Goal: Communication & Community: Participate in discussion

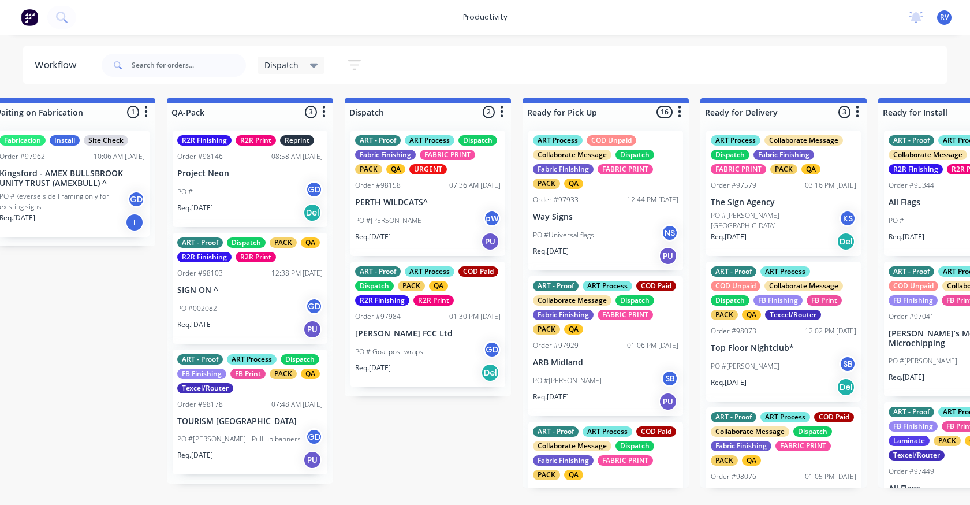
scroll to position [0, 626]
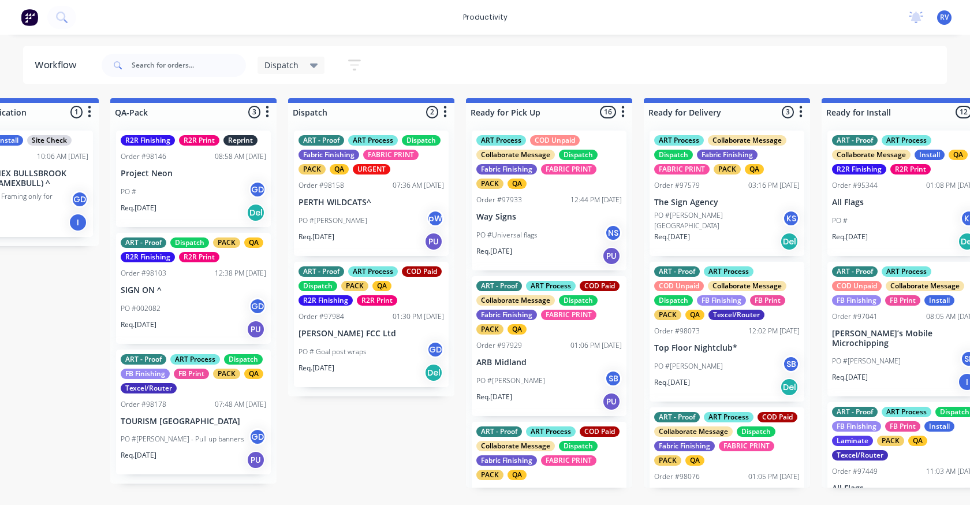
click at [373, 214] on div "PO #[PERSON_NAME] pW" at bounding box center [372, 221] width 146 height 22
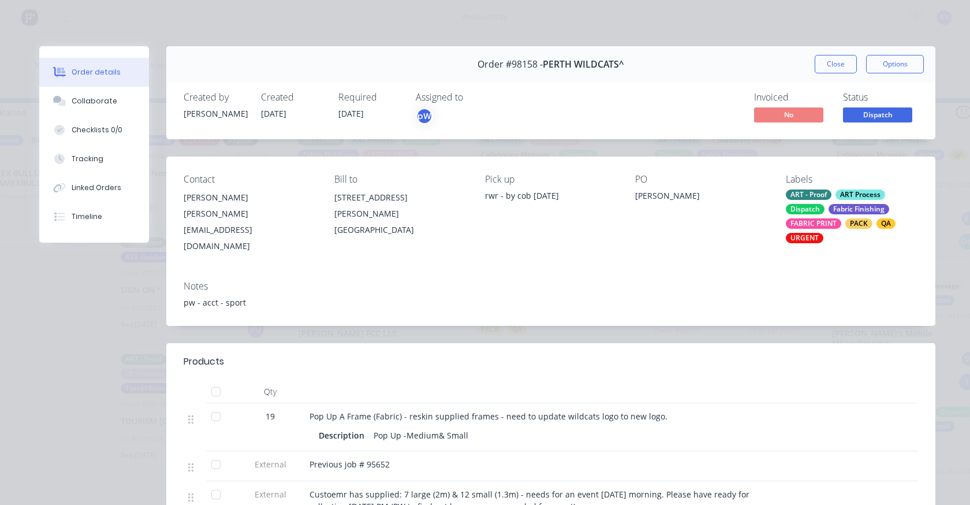
click at [99, 85] on button "Order details" at bounding box center [94, 72] width 110 height 29
click at [92, 102] on div "Collaborate" at bounding box center [95, 101] width 46 height 10
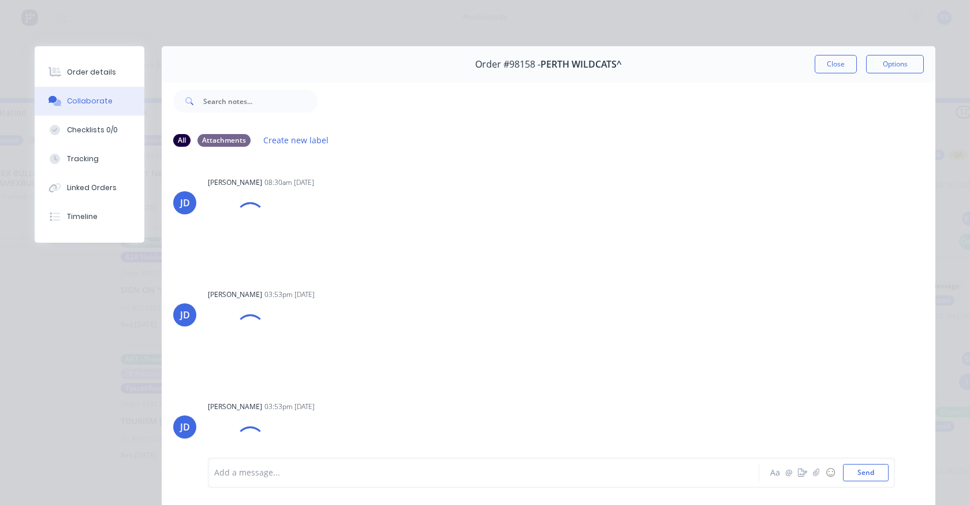
click at [268, 473] on div at bounding box center [467, 473] width 505 height 12
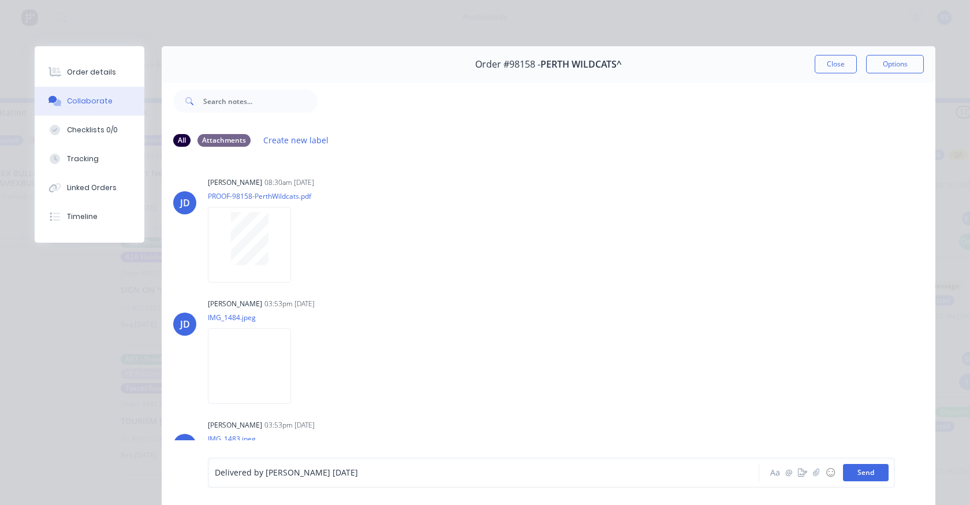
click at [852, 473] on button "Send" at bounding box center [866, 472] width 46 height 17
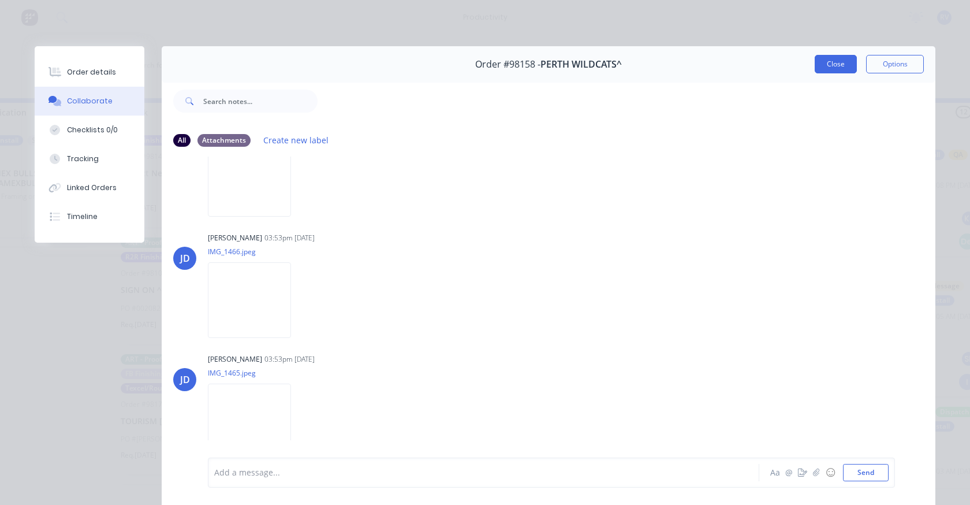
click at [823, 67] on button "Close" at bounding box center [836, 64] width 42 height 18
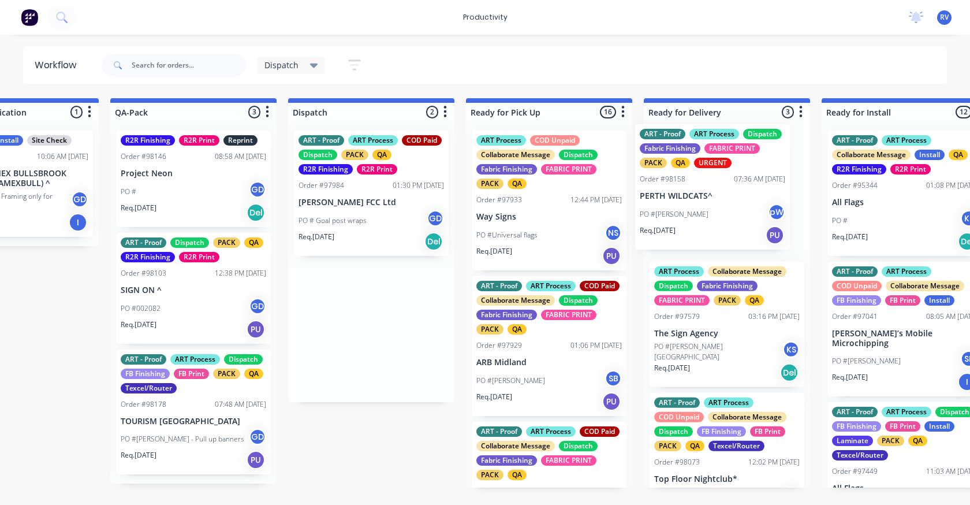
drag, startPoint x: 323, startPoint y: 203, endPoint x: 669, endPoint y: 195, distance: 345.5
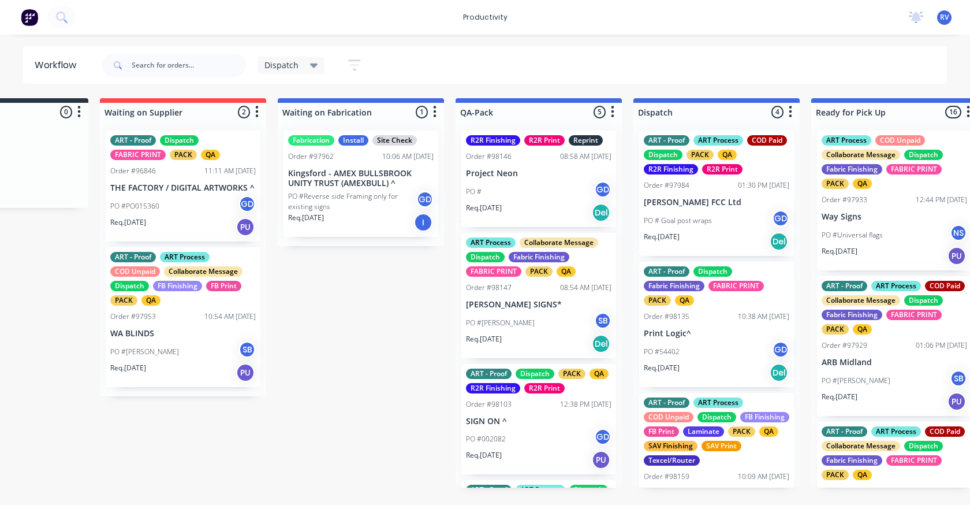
scroll to position [0, 589]
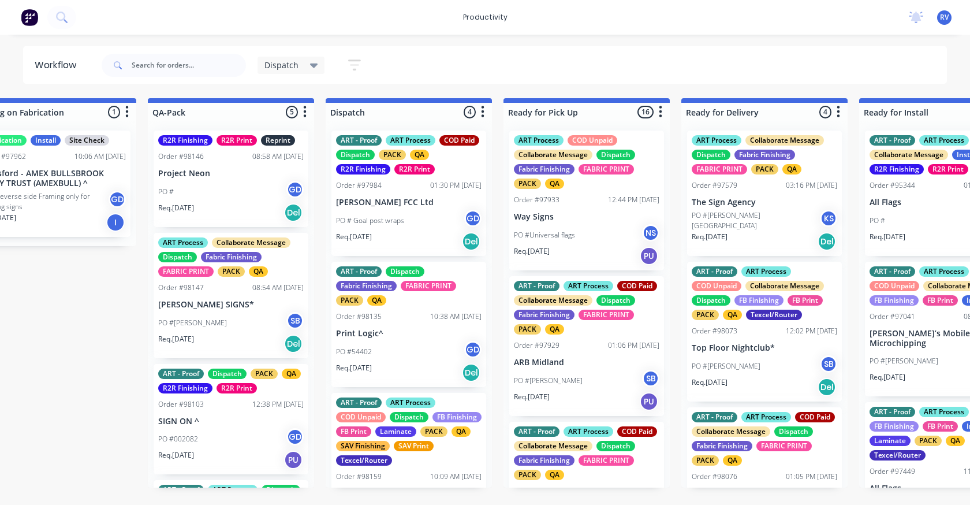
click at [401, 364] on div "Req. [DATE] Del" at bounding box center [409, 373] width 146 height 20
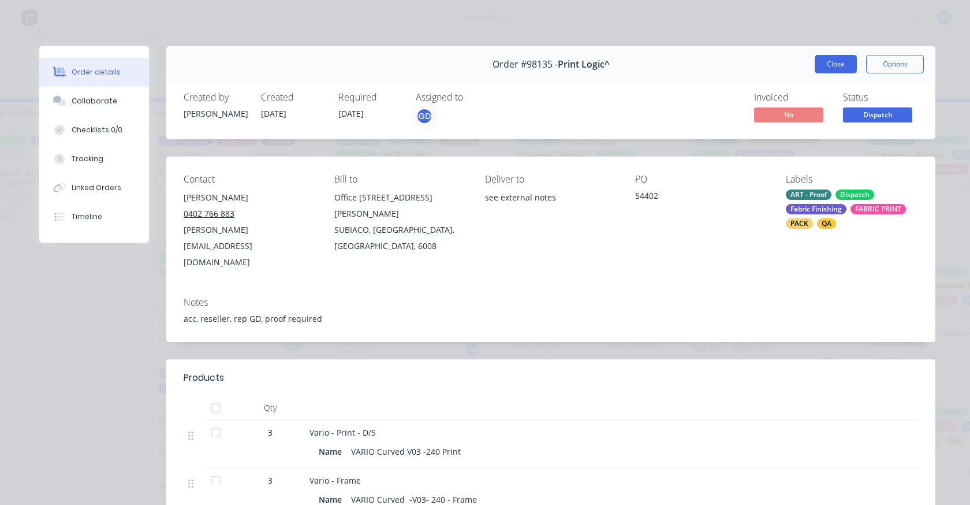
click at [824, 69] on button "Close" at bounding box center [836, 64] width 42 height 18
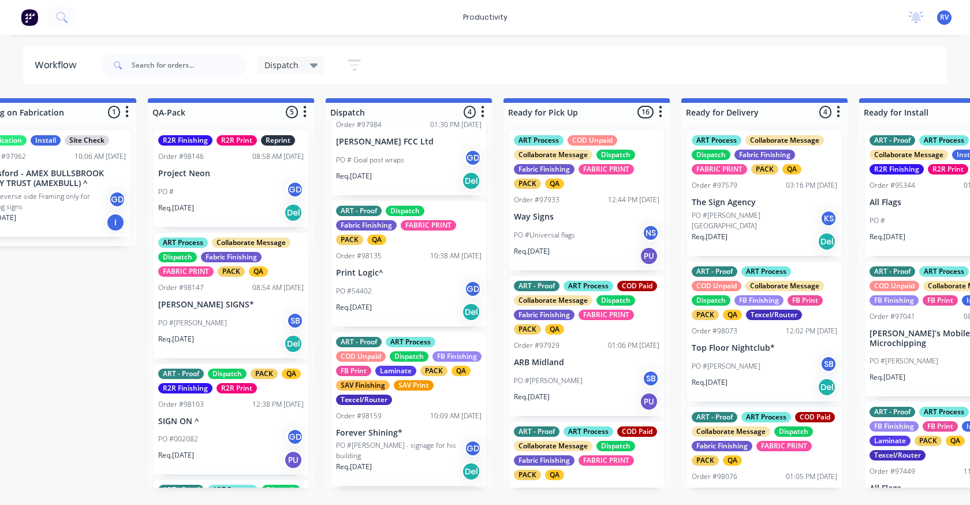
scroll to position [176, 0]
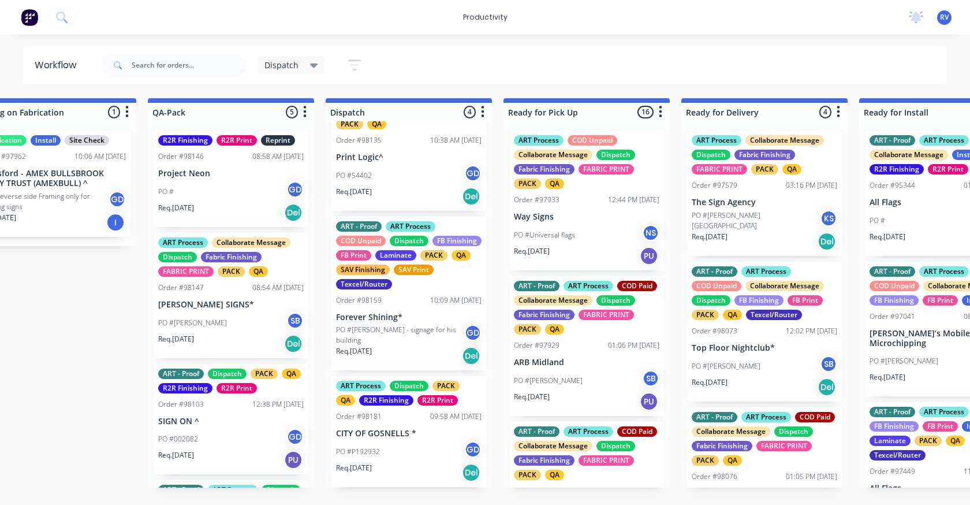
click at [414, 316] on p "Forever Shining*" at bounding box center [409, 317] width 146 height 10
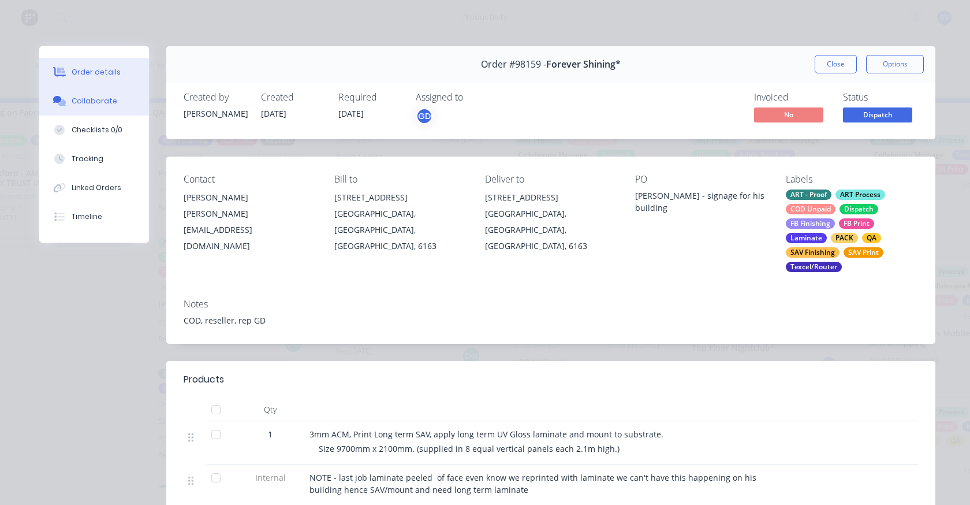
click at [85, 106] on div "Collaborate" at bounding box center [95, 101] width 46 height 10
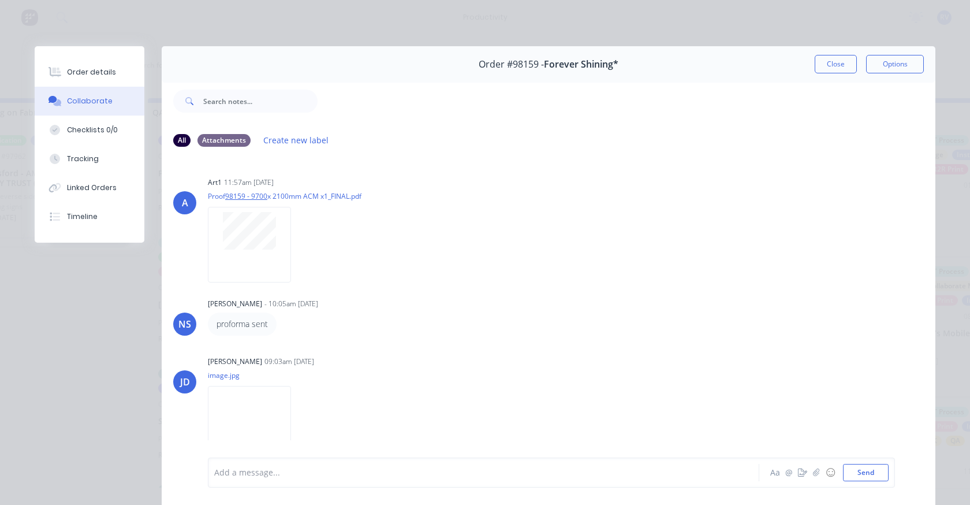
drag, startPoint x: 828, startPoint y: 59, endPoint x: 814, endPoint y: 55, distance: 15.0
click at [826, 58] on button "Close" at bounding box center [836, 64] width 42 height 18
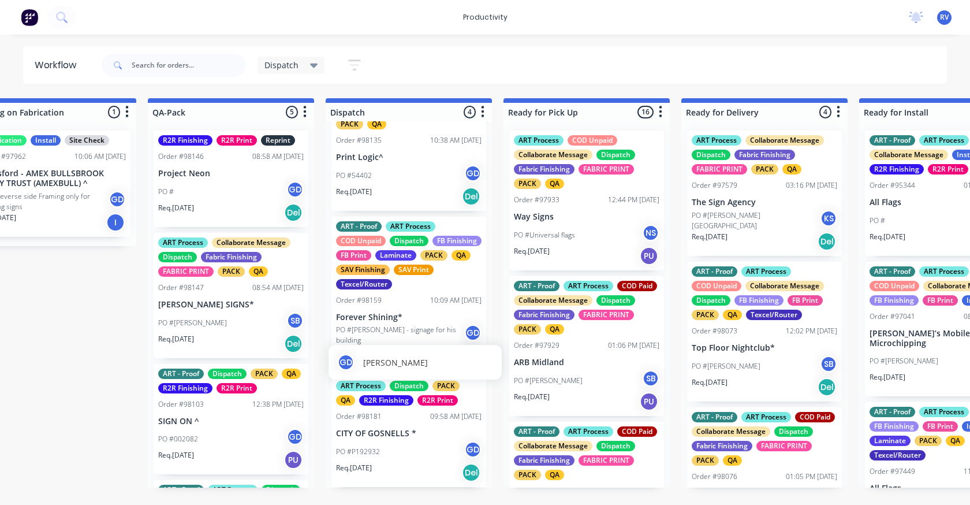
click at [405, 356] on span "[PERSON_NAME]" at bounding box center [395, 362] width 65 height 12
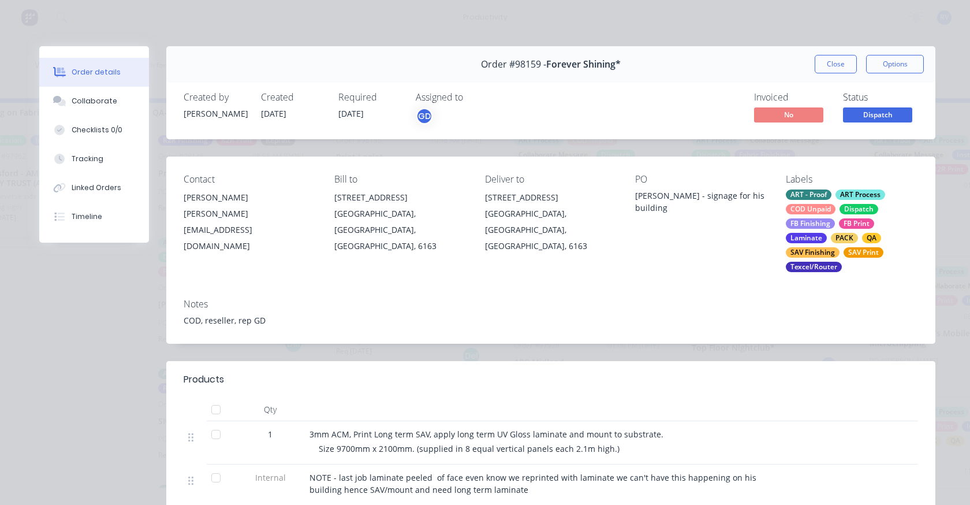
scroll to position [58, 0]
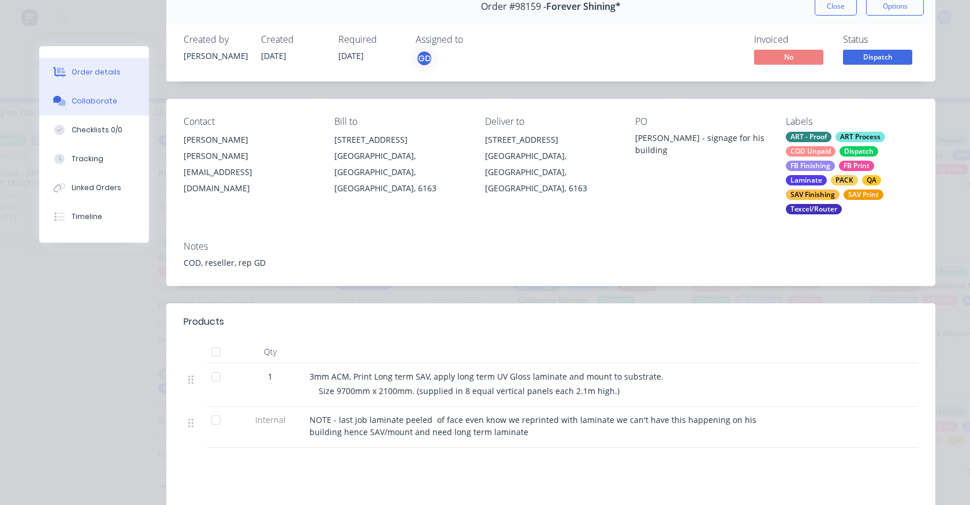
click at [91, 105] on div "Collaborate" at bounding box center [95, 101] width 46 height 10
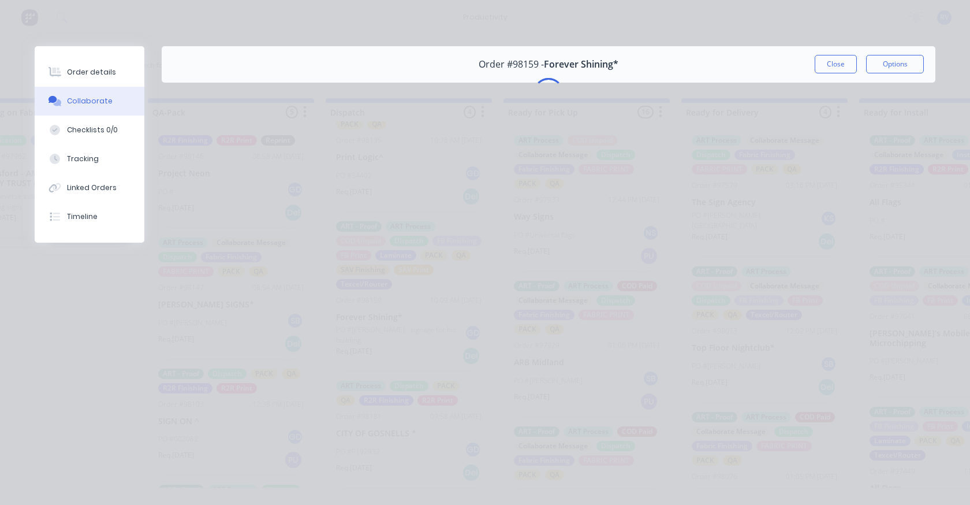
scroll to position [0, 0]
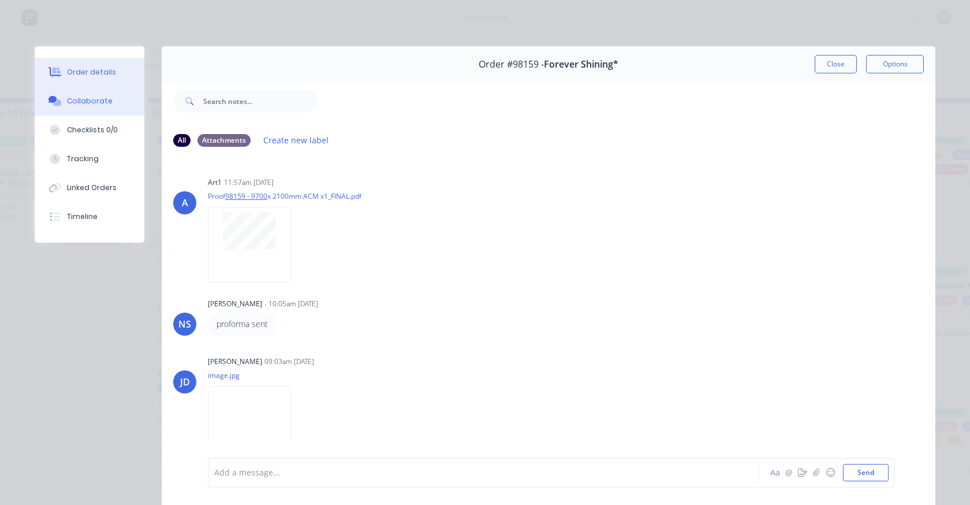
click at [78, 66] on button "Order details" at bounding box center [90, 72] width 110 height 29
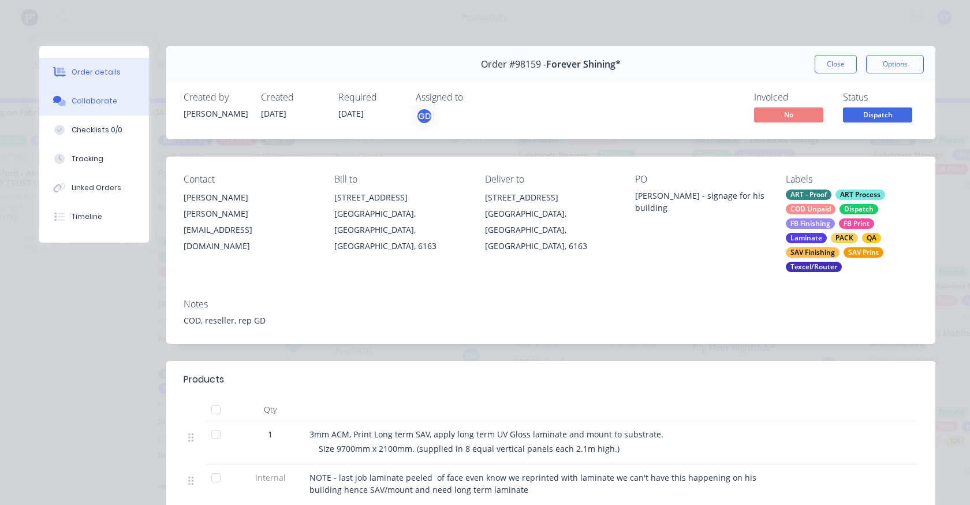
click at [101, 102] on div "Collaborate" at bounding box center [95, 101] width 46 height 10
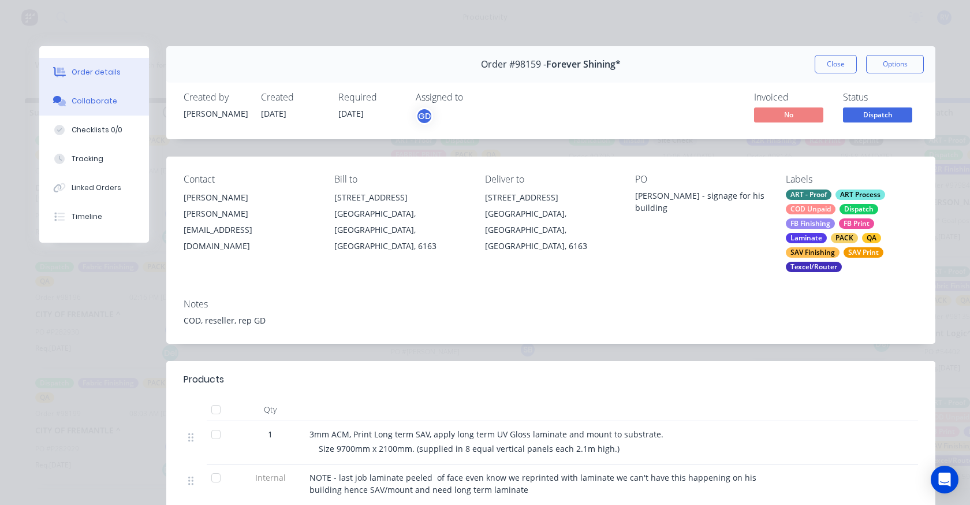
click at [82, 106] on button "Collaborate" at bounding box center [94, 101] width 110 height 29
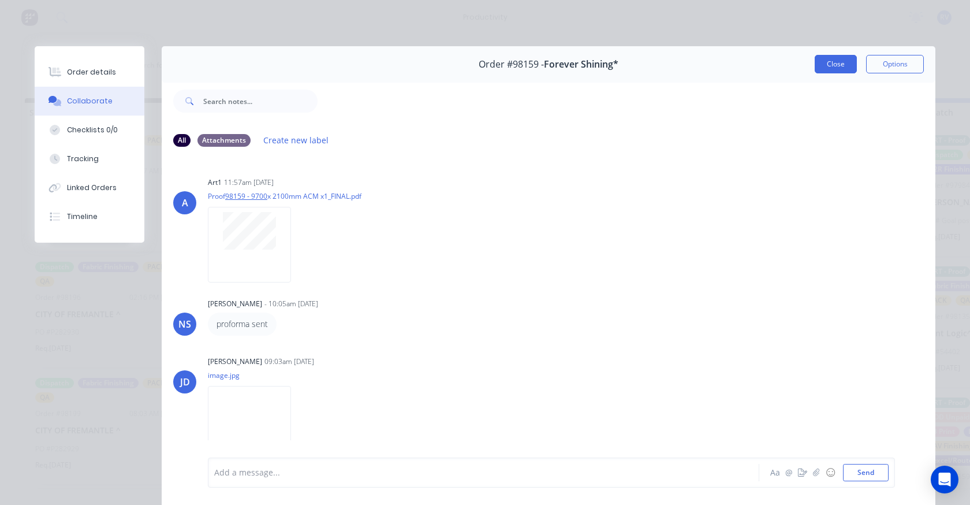
click at [815, 66] on button "Close" at bounding box center [836, 64] width 42 height 18
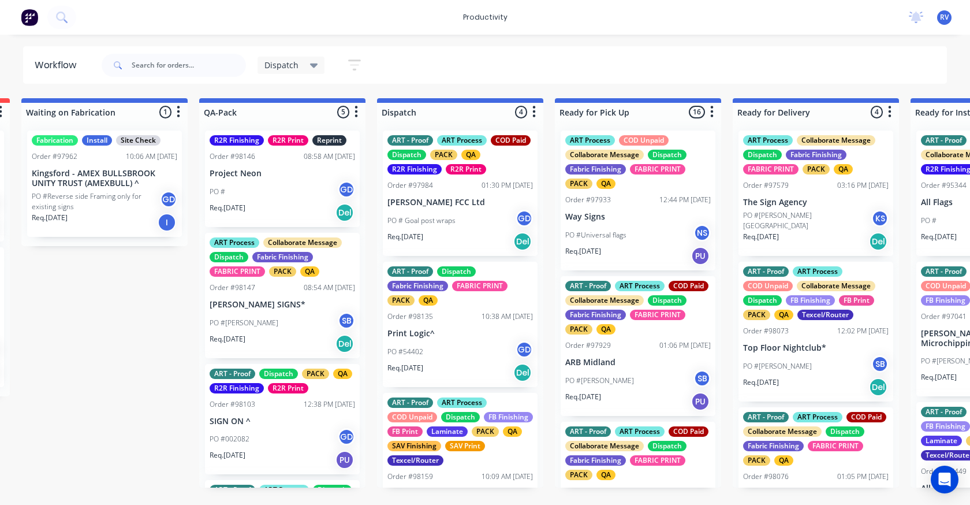
scroll to position [0, 615]
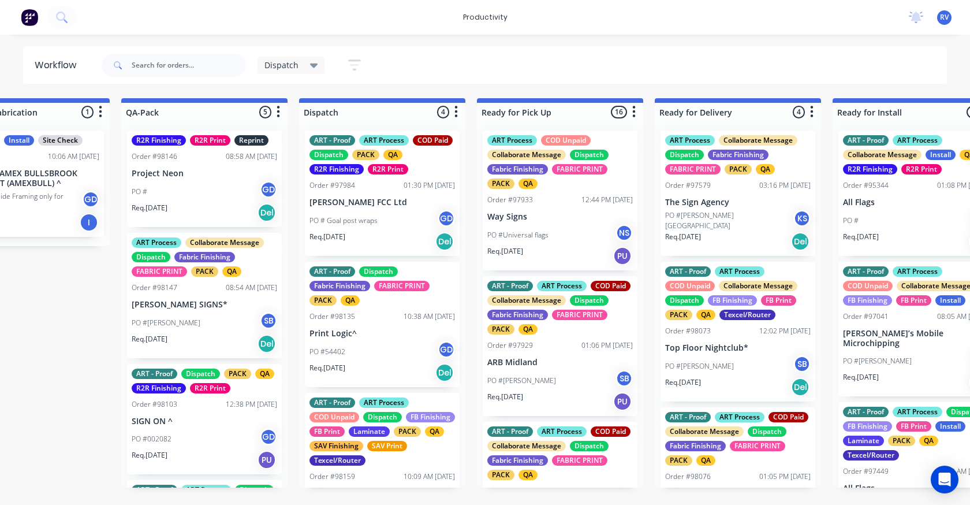
click at [369, 222] on p "PO # Goal post wraps" at bounding box center [344, 220] width 68 height 10
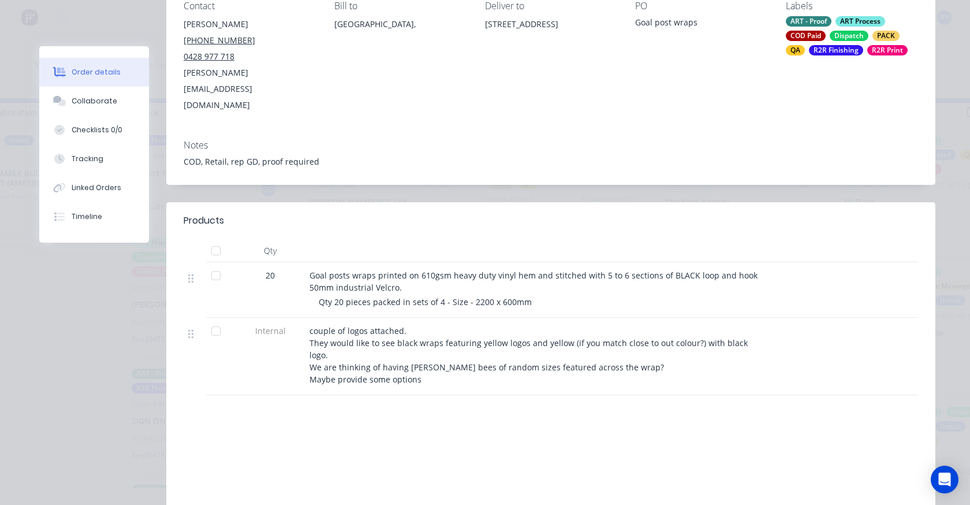
scroll to position [0, 0]
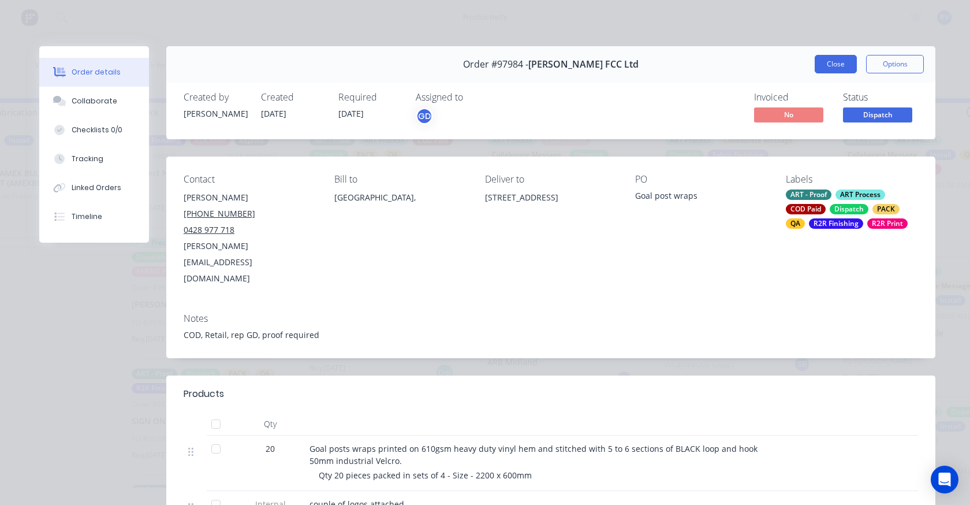
click at [837, 66] on button "Close" at bounding box center [836, 64] width 42 height 18
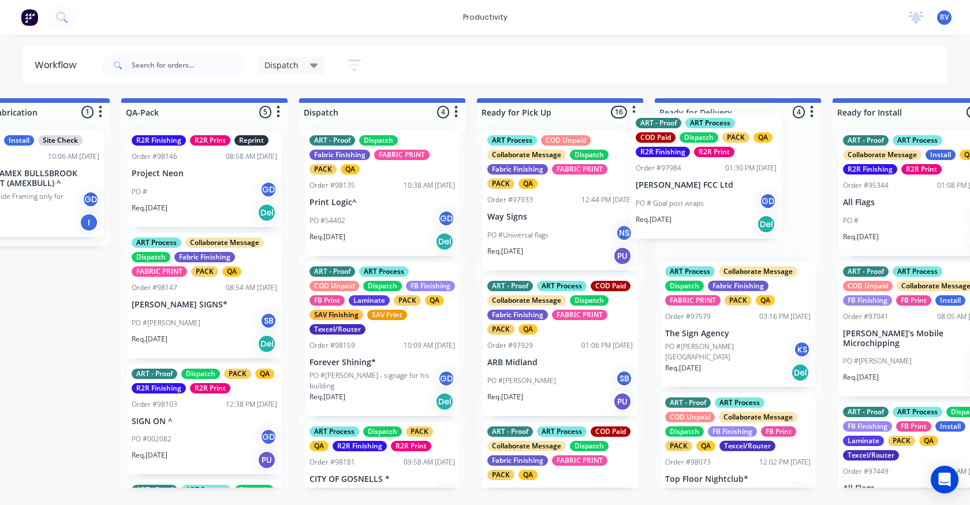
drag, startPoint x: 409, startPoint y: 207, endPoint x: 671, endPoint y: 207, distance: 261.6
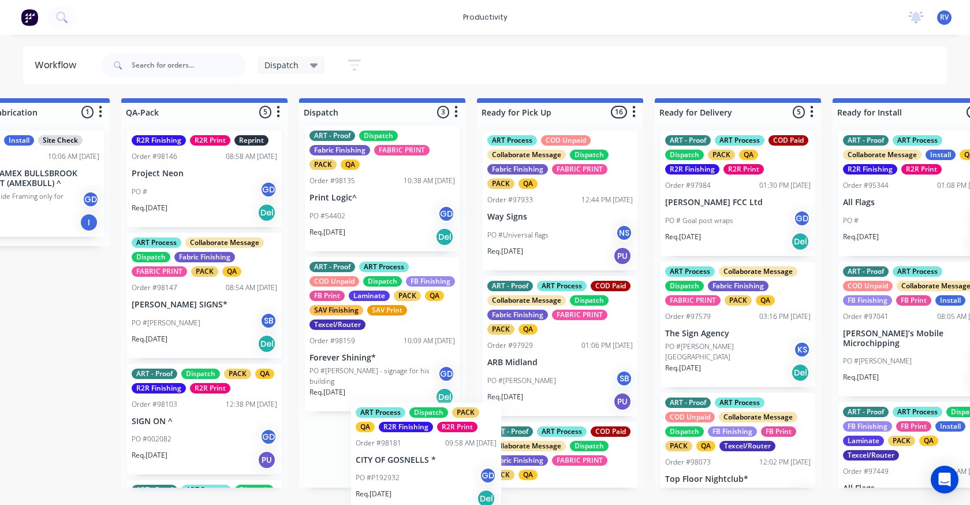
scroll to position [2, 0]
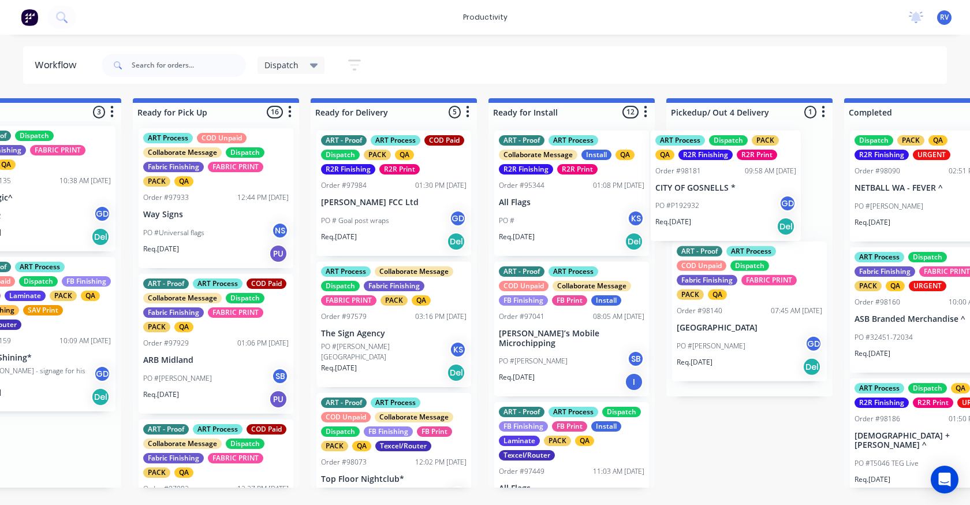
drag, startPoint x: 413, startPoint y: 459, endPoint x: 715, endPoint y: 185, distance: 407.3
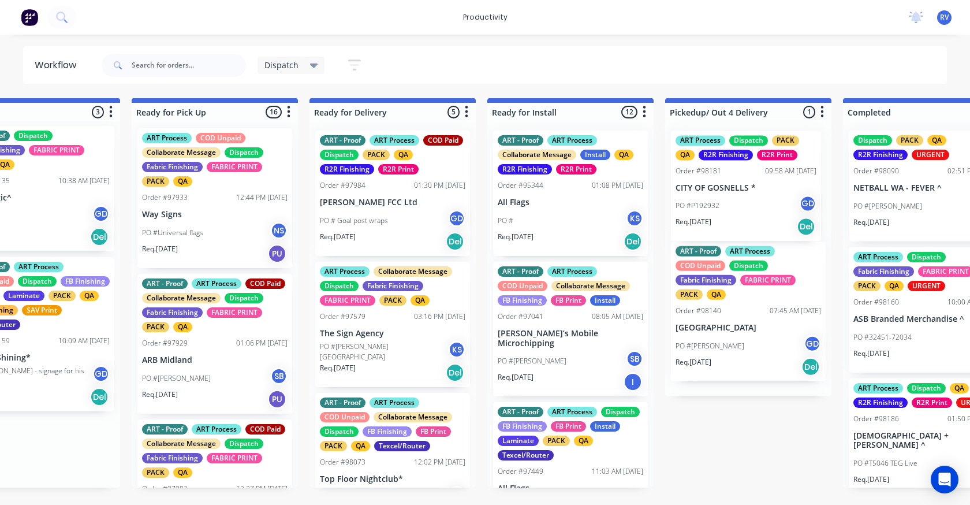
scroll to position [0, 0]
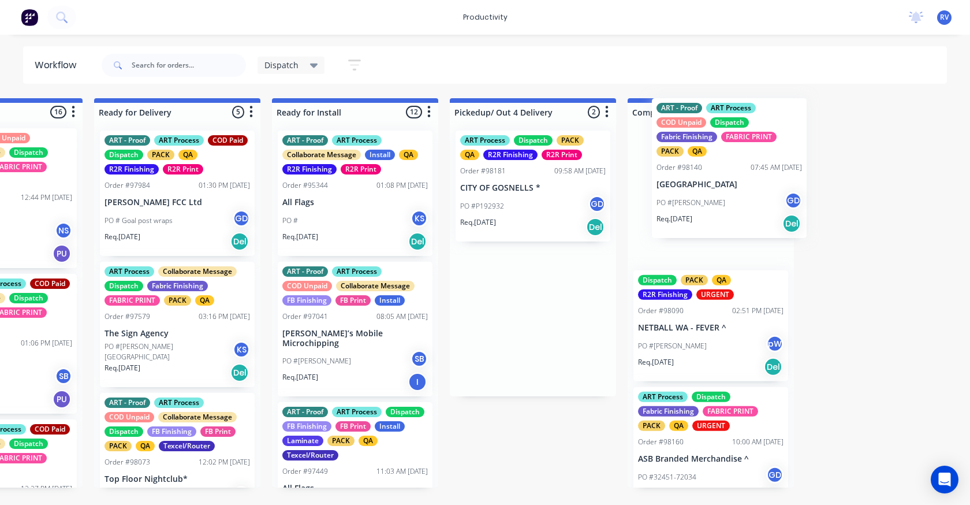
drag, startPoint x: 701, startPoint y: 323, endPoint x: 675, endPoint y: 174, distance: 150.7
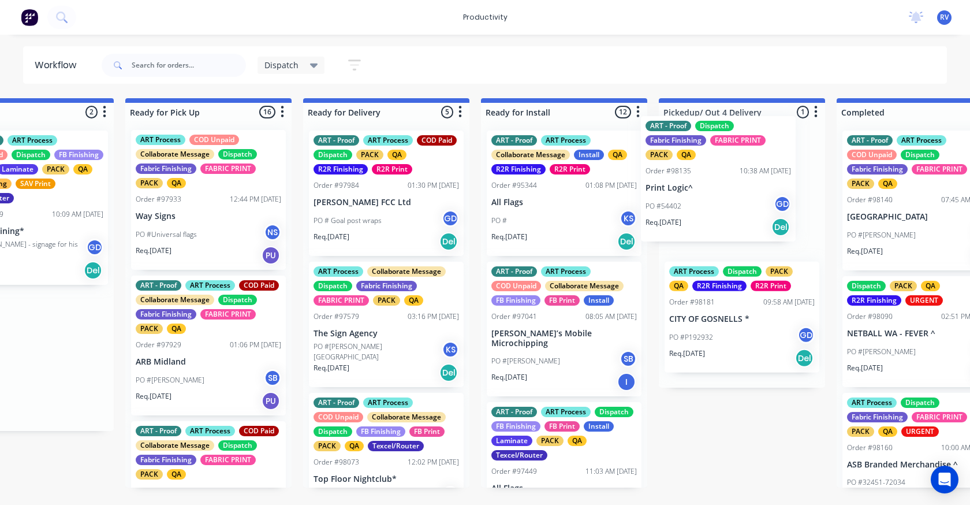
scroll to position [0, 969]
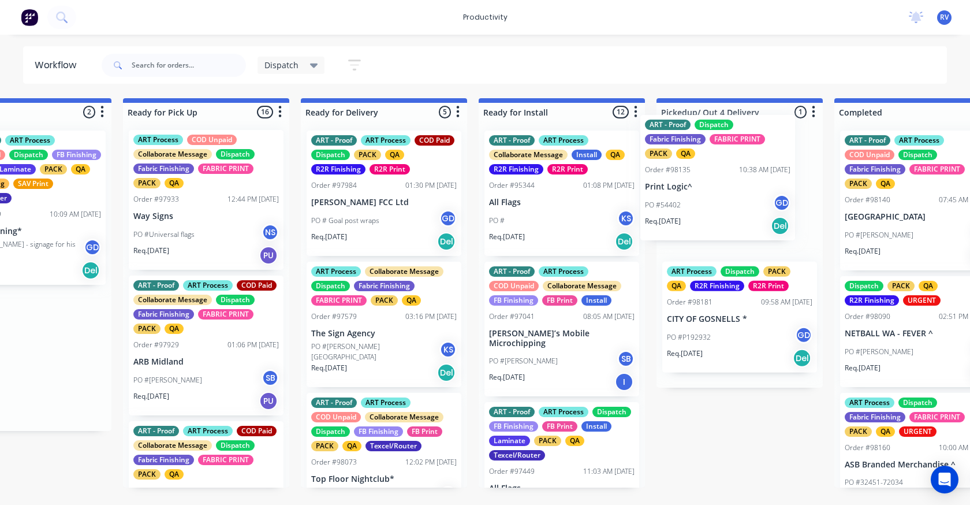
drag, startPoint x: 245, startPoint y: 204, endPoint x: 727, endPoint y: 202, distance: 482.3
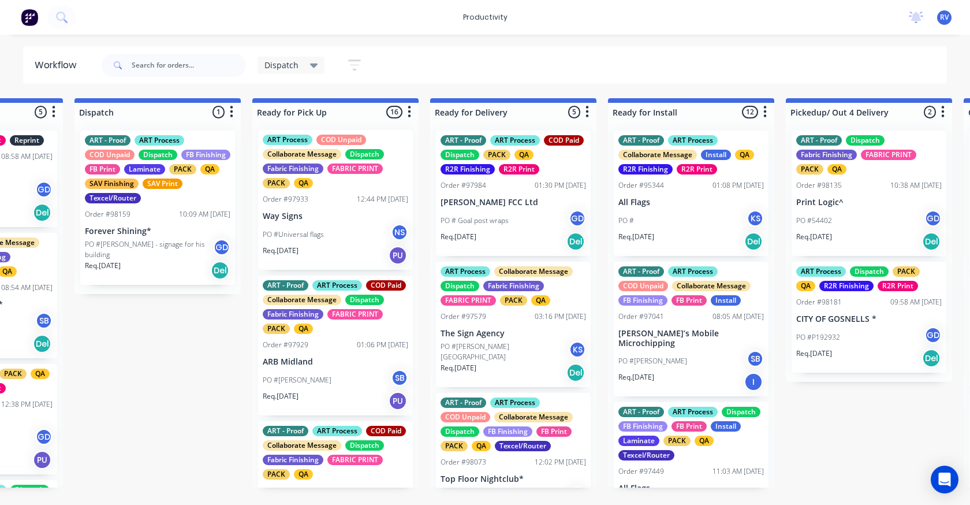
scroll to position [0, 832]
